Goal: Information Seeking & Learning: Find specific page/section

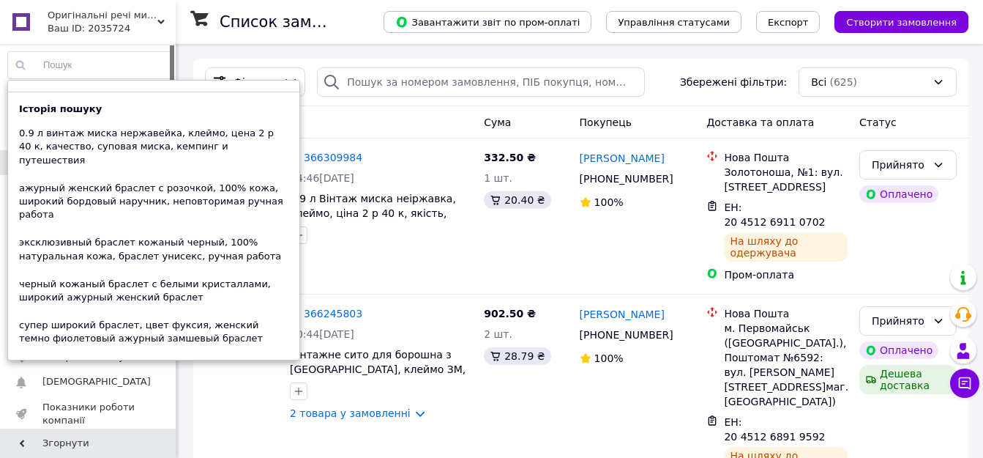
paste input "черный кожаный браслет, широкий ажурный женский кожаный браслет, ручная работа …"
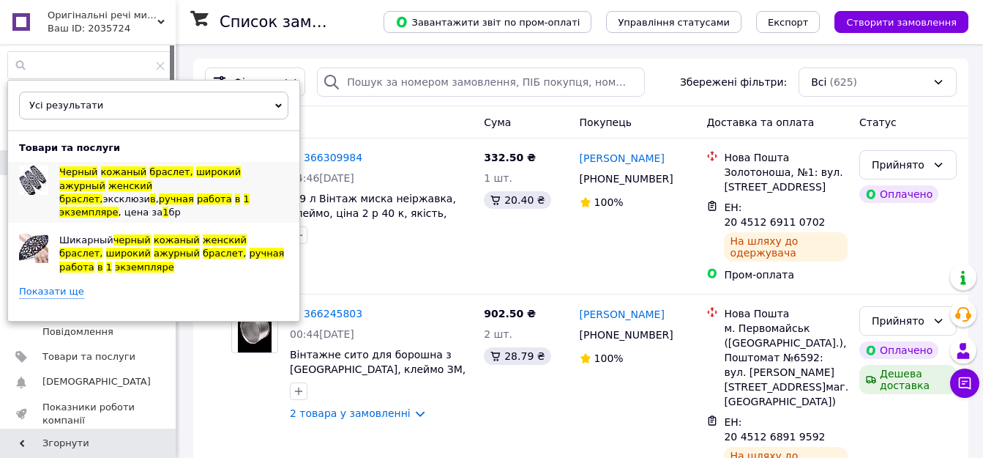
type input "черный кожаный браслет, широкий ажурный женский кожаный браслет, ручная работа …"
click at [122, 175] on span "кожаный" at bounding box center [124, 171] width 46 height 11
click at [156, 67] on icon at bounding box center [160, 66] width 9 height 9
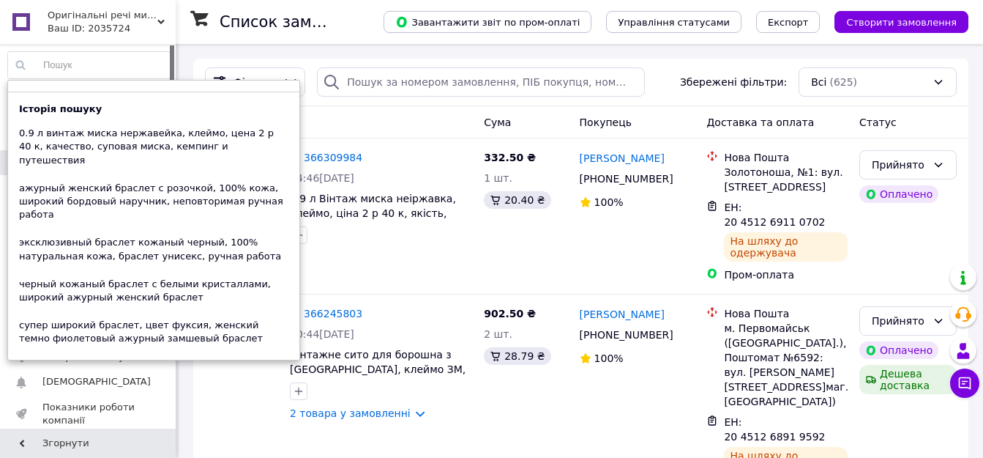
paste input "эксклюзивный широкий женский браслет, натуральная кожа с кристаллами, ручная ра…"
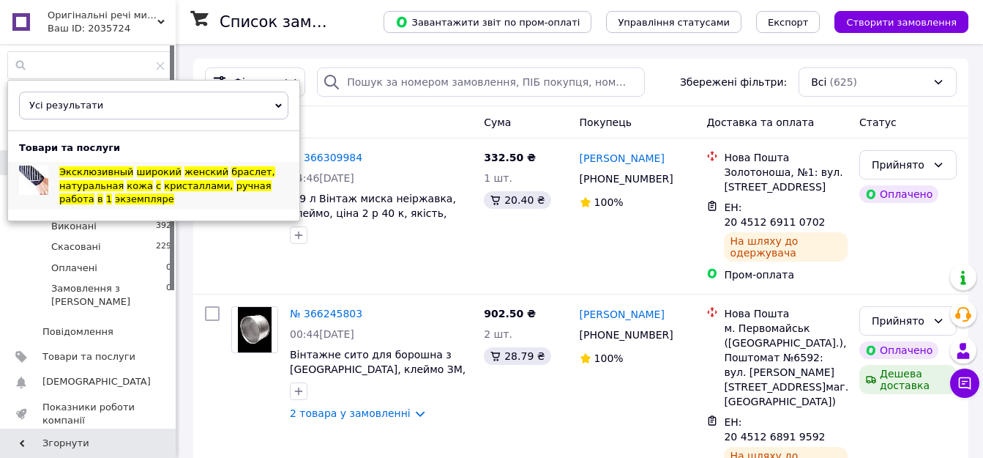
type input "эксклюзивный широкий женский браслет, натуральная кожа с кристаллами, ручная ра…"
click at [110, 173] on span "Эксклюзивный" at bounding box center [96, 171] width 74 height 11
click at [154, 74] on input "эксклюзивный широкий женский браслет, натуральная кожа с кристаллами, ручная ра…" at bounding box center [90, 65] width 164 height 26
click at [156, 63] on icon at bounding box center [160, 66] width 9 height 9
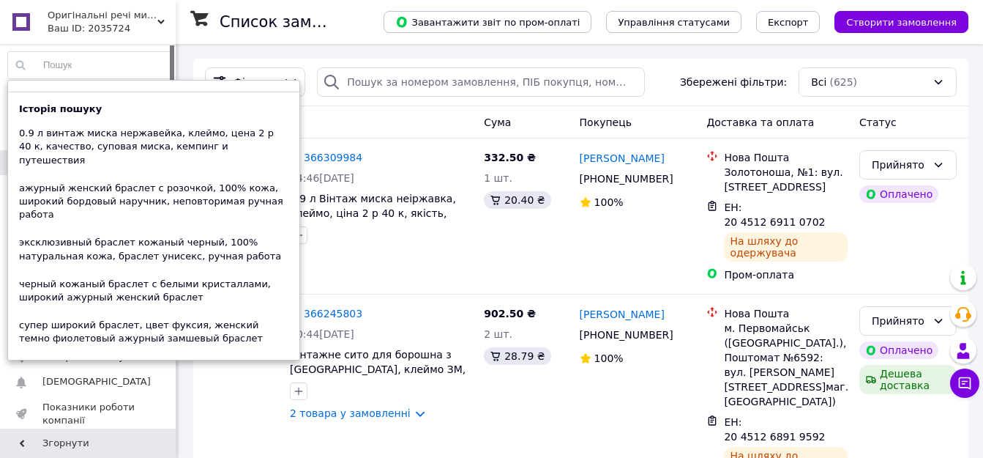
paste input "шикарный черный кожаный женский браслет, широкий ажурный браслет, ручная работа…"
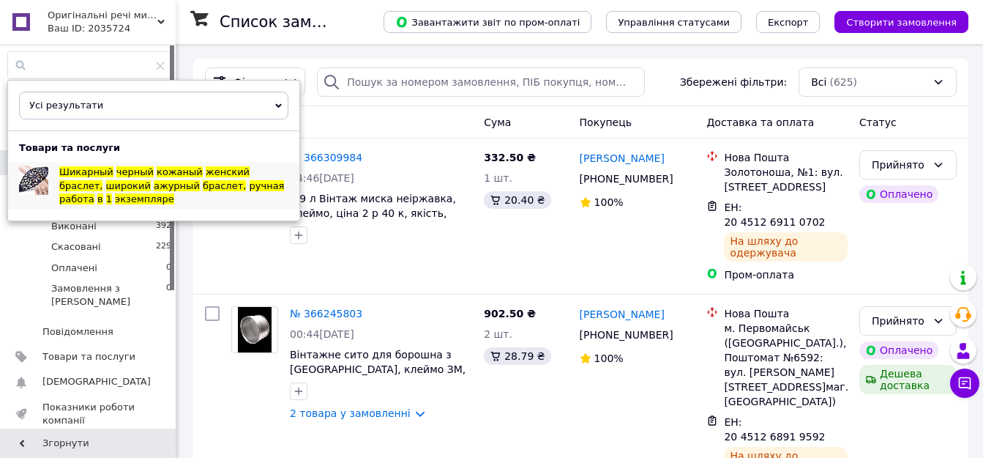
type input "шикарный черный кожаный женский браслет, широкий ажурный браслет, ручная работа…"
click at [116, 170] on span "черный" at bounding box center [134, 171] width 37 height 11
click at [156, 67] on icon at bounding box center [160, 66] width 9 height 9
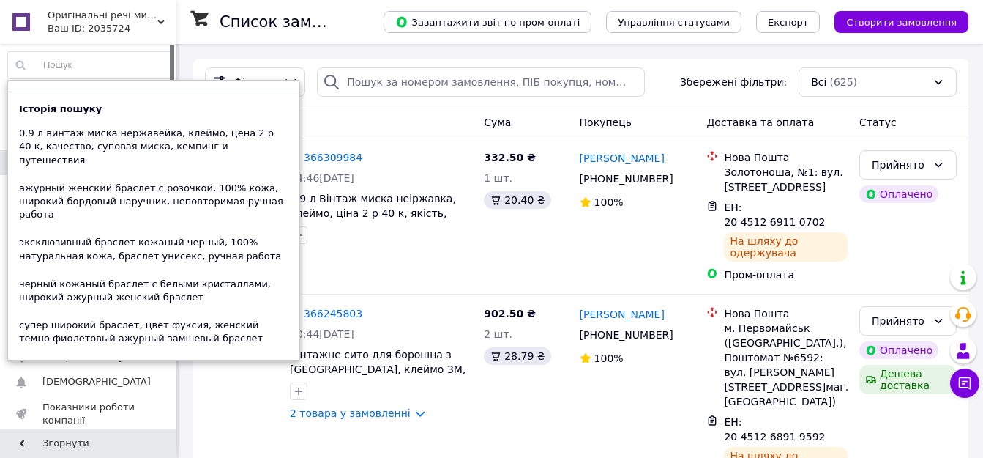
paste input "стильный женский браслет, широкий кожаный ажурный темно коричневый браслет, руч…"
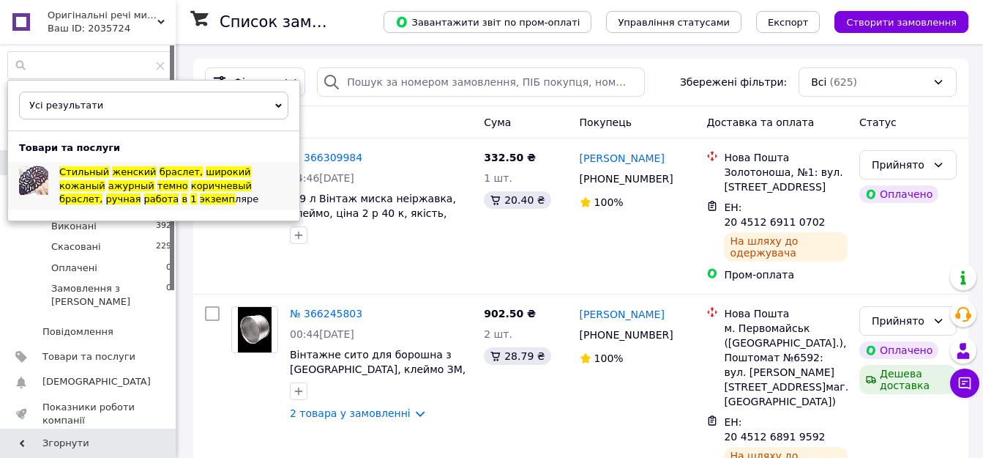
type input "стильный женский браслет, широкий кожаный ажурный темно коричневый браслет, руч…"
click at [136, 171] on span "женский" at bounding box center [134, 171] width 44 height 11
